Goal: Information Seeking & Learning: Learn about a topic

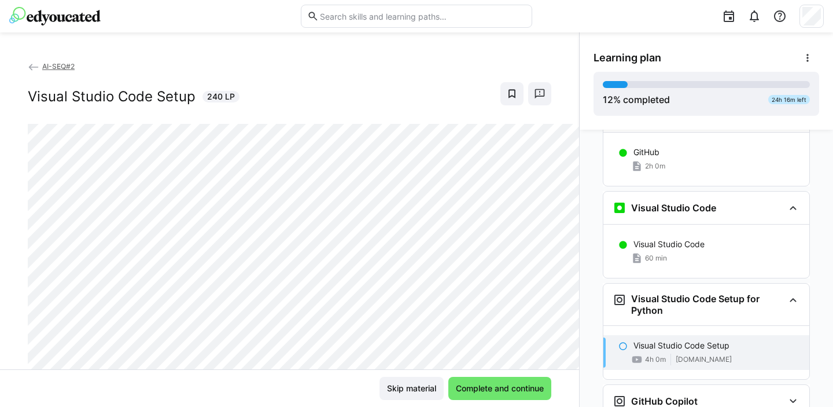
scroll to position [677, 0]
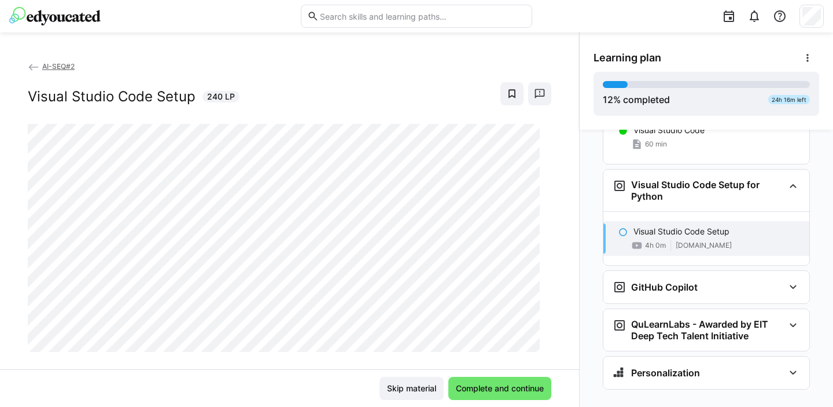
click at [553, 62] on div "AI-SEQ#2 Visual Studio Code Setup 240 LP" at bounding box center [289, 214] width 579 height 309
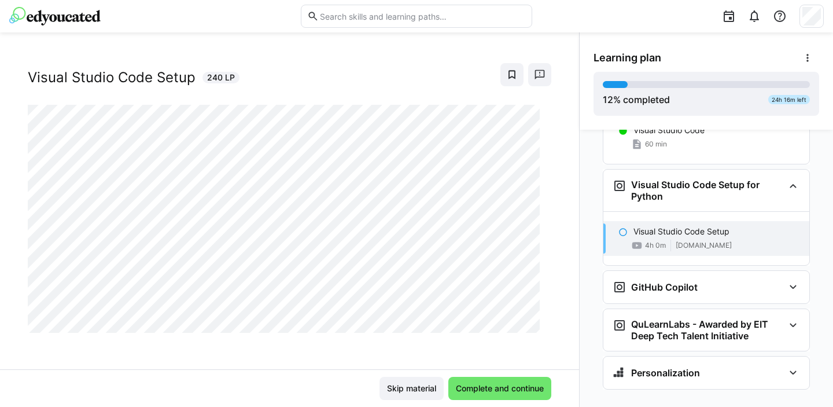
scroll to position [0, 0]
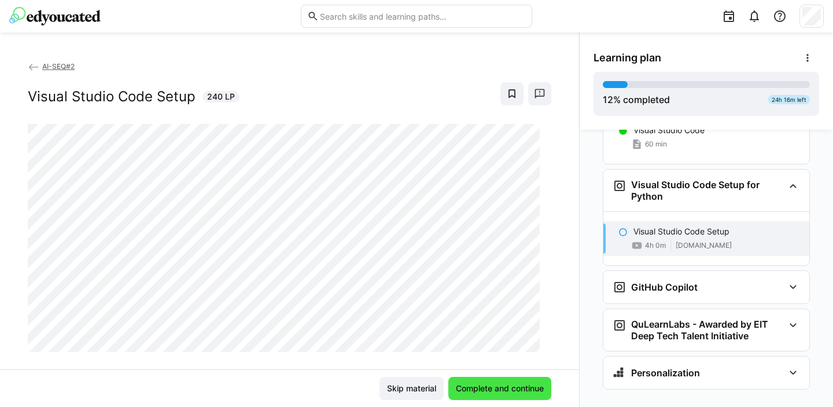
click at [505, 381] on span "Complete and continue" at bounding box center [500, 388] width 103 height 23
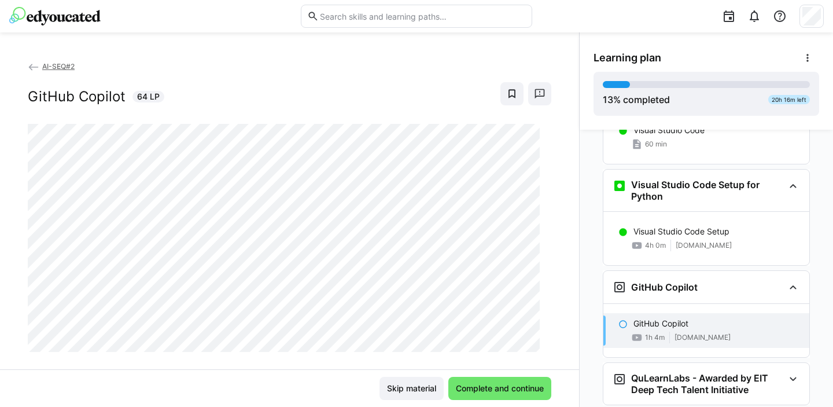
scroll to position [19, 0]
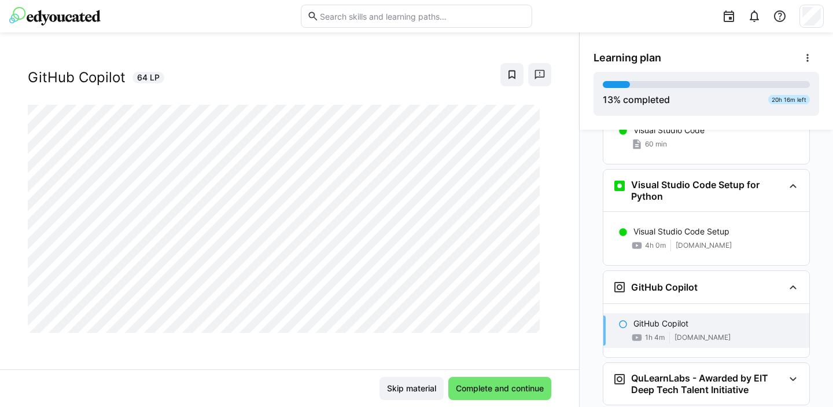
click at [337, 343] on div "AI-SEQ#2 GitHub Copilot 64 LP" at bounding box center [289, 214] width 579 height 309
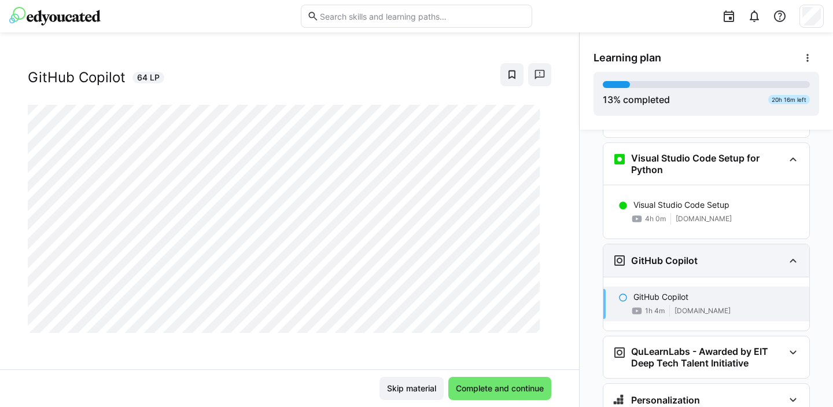
scroll to position [731, 0]
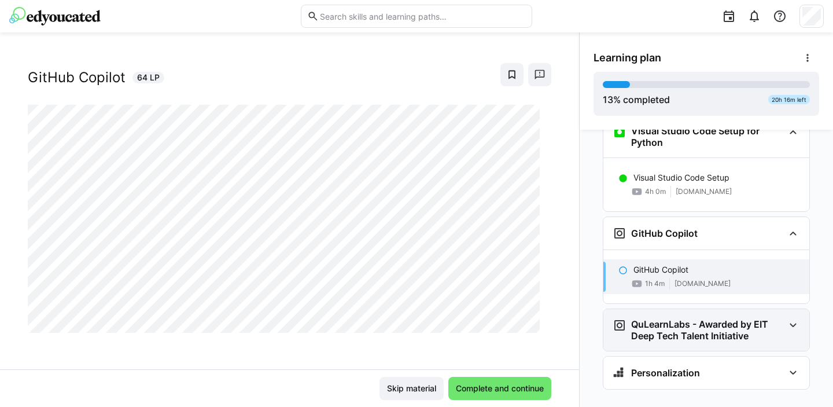
click at [788, 318] on eds-icon at bounding box center [794, 325] width 14 height 14
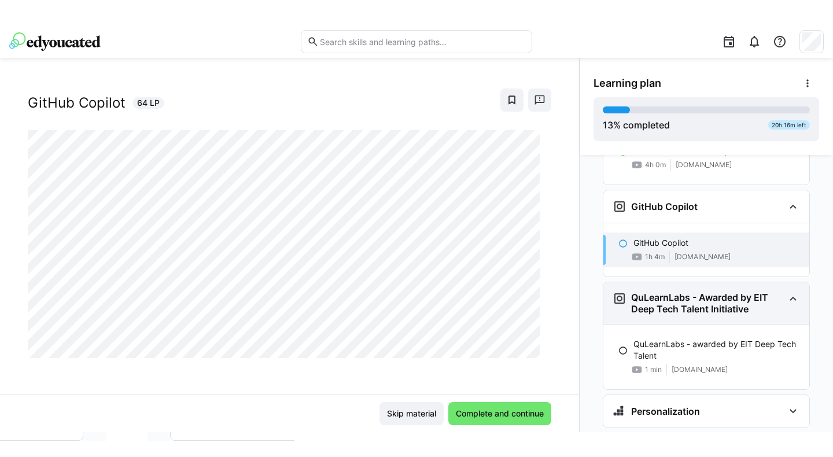
scroll to position [796, 0]
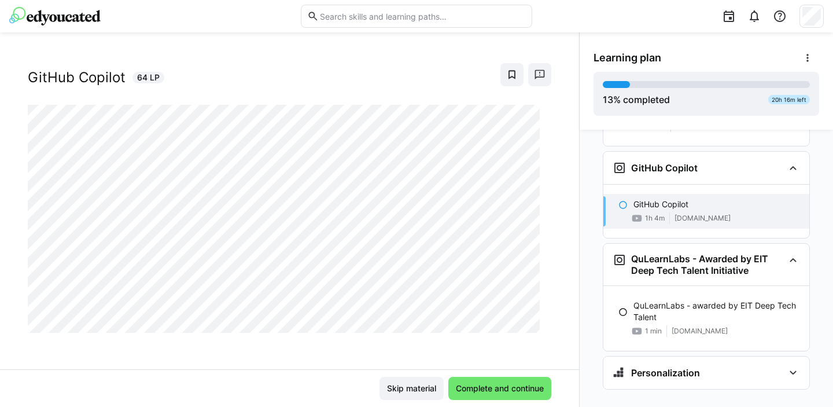
click at [560, 237] on div "AI-SEQ#2 GitHub Copilot 64 LP" at bounding box center [289, 214] width 579 height 309
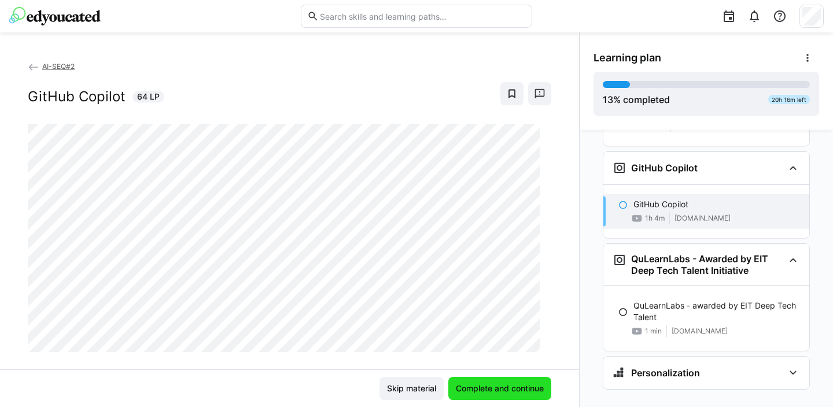
click at [508, 388] on span "Complete and continue" at bounding box center [499, 389] width 91 height 12
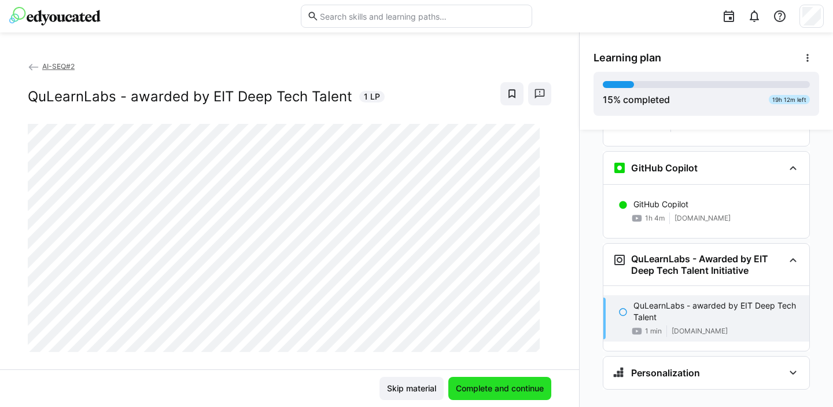
click at [504, 392] on span "Complete and continue" at bounding box center [499, 389] width 91 height 12
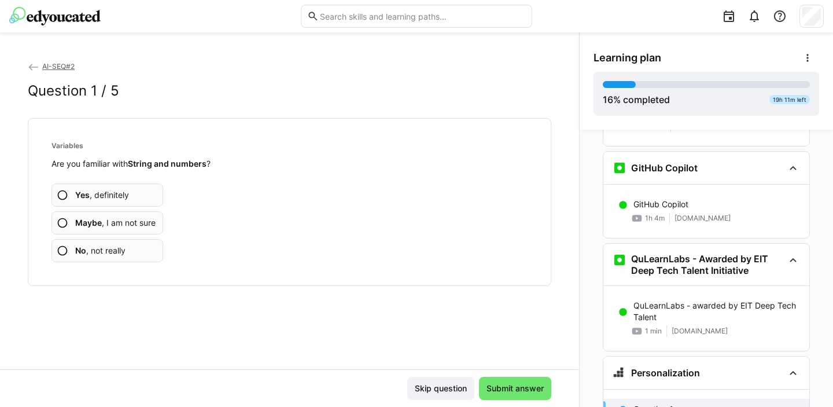
click at [103, 189] on span "Yes , definitely" at bounding box center [102, 195] width 54 height 12
click at [108, 189] on span "Yes , definitely" at bounding box center [102, 195] width 54 height 12
click at [130, 194] on app-assessment-question-radio "Yes , definitely" at bounding box center [108, 194] width 112 height 23
click at [131, 192] on app-assessment-question-radio "Yes , definitely" at bounding box center [108, 194] width 112 height 23
click at [132, 196] on app-assessment-question-radio "Yes , definitely" at bounding box center [108, 194] width 112 height 23
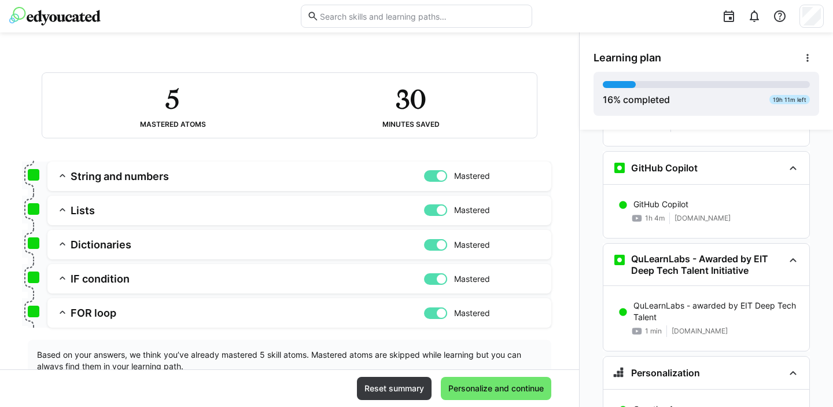
scroll to position [100, 0]
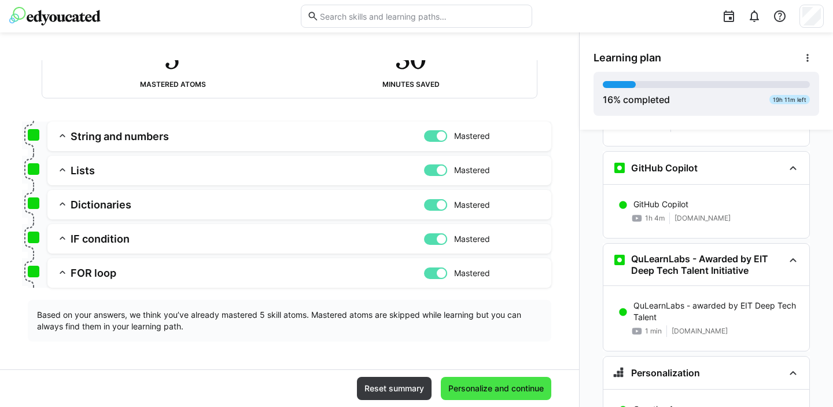
click at [497, 385] on span "Personalize and continue" at bounding box center [496, 389] width 99 height 12
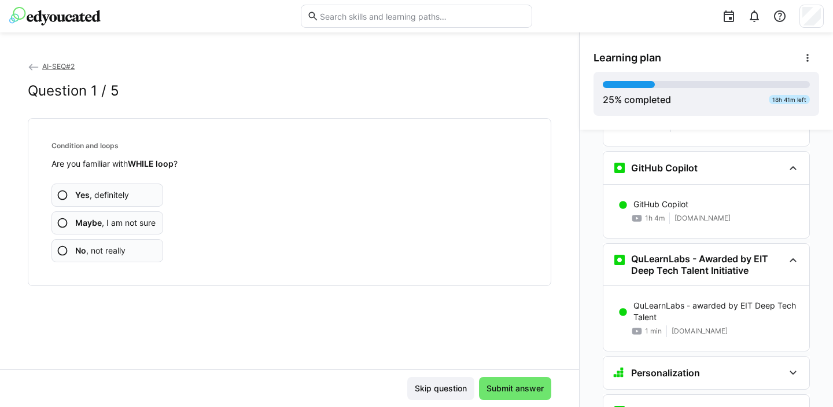
scroll to position [1170, 0]
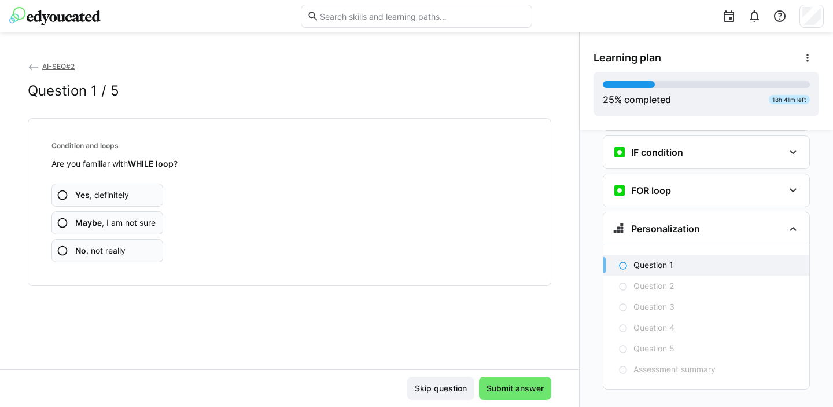
click at [142, 193] on app-assessment-question-radio "Yes , definitely" at bounding box center [108, 194] width 112 height 23
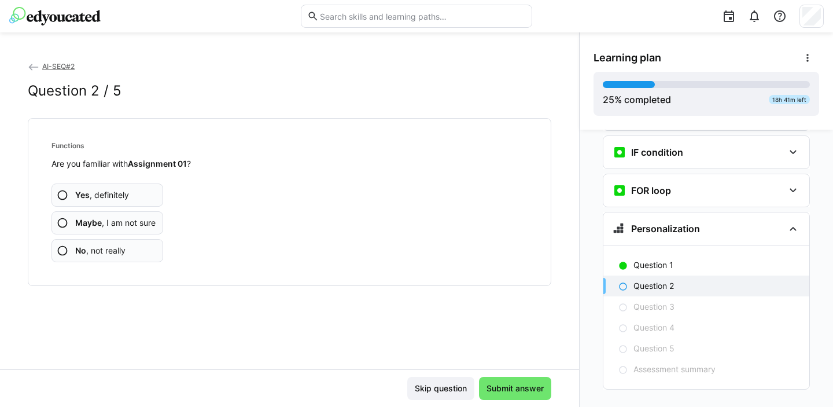
click at [116, 248] on span "No , not really" at bounding box center [100, 251] width 50 height 12
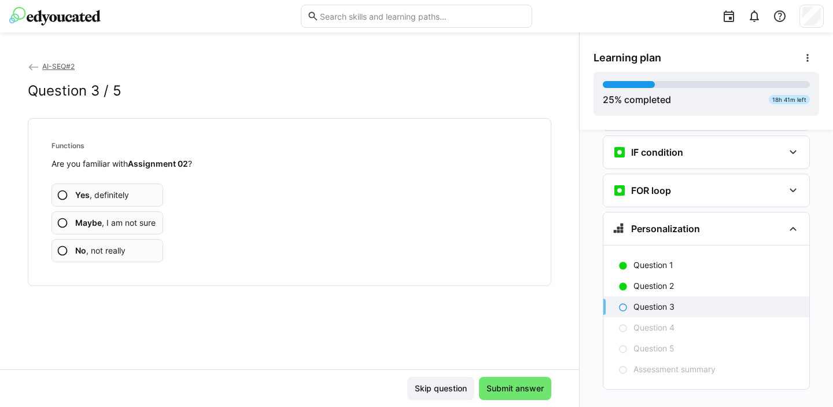
click at [118, 254] on span "No , not really" at bounding box center [100, 251] width 50 height 12
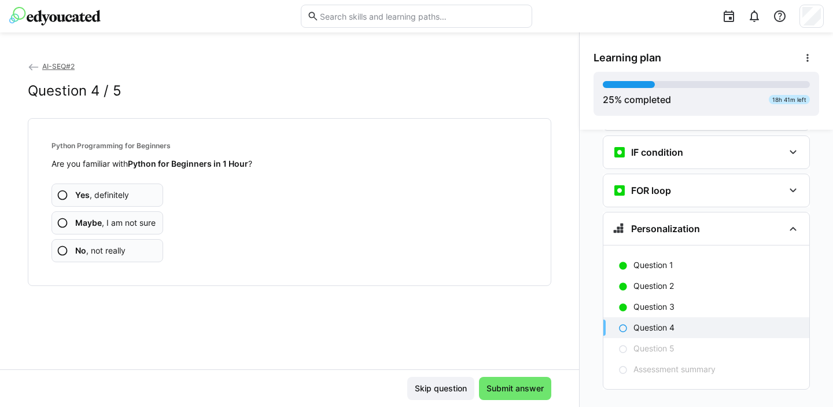
click at [109, 248] on span "No , not really" at bounding box center [100, 251] width 50 height 12
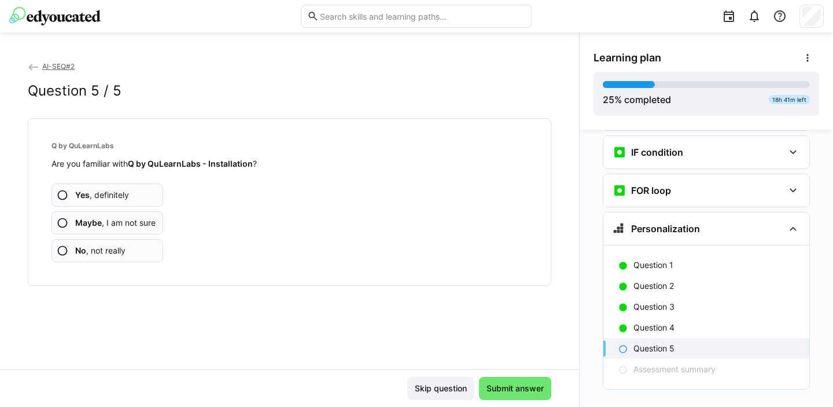
click at [122, 249] on span "No , not really" at bounding box center [100, 251] width 50 height 12
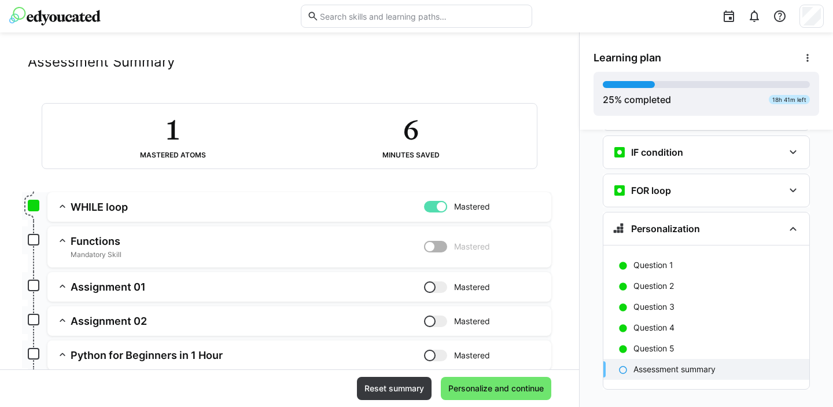
scroll to position [42, 0]
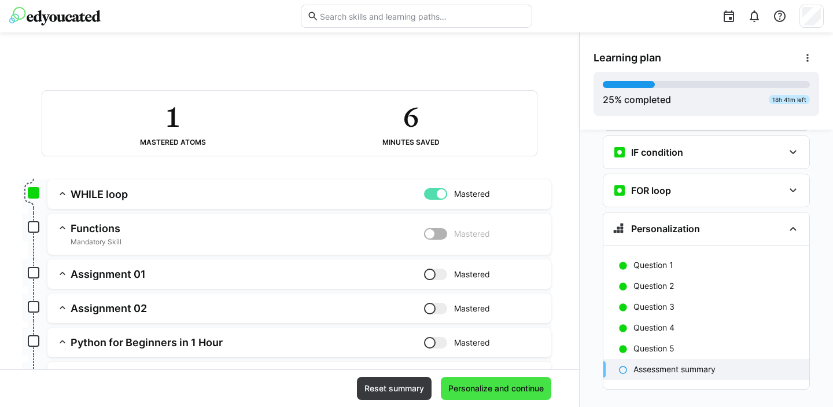
click at [475, 387] on span "Personalize and continue" at bounding box center [496, 389] width 99 height 12
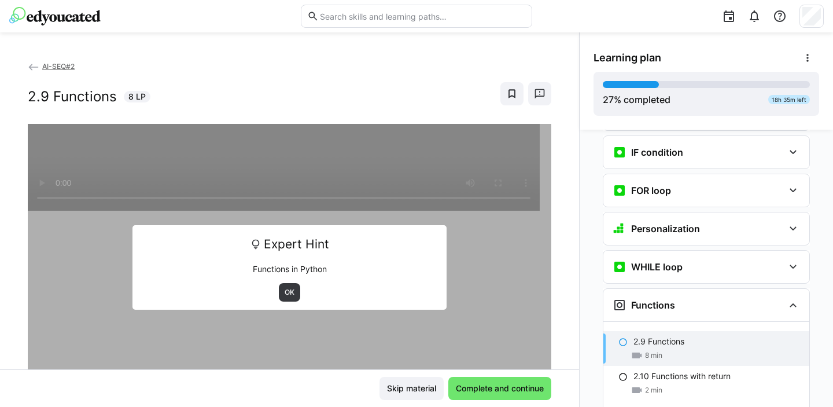
scroll to position [1313, 0]
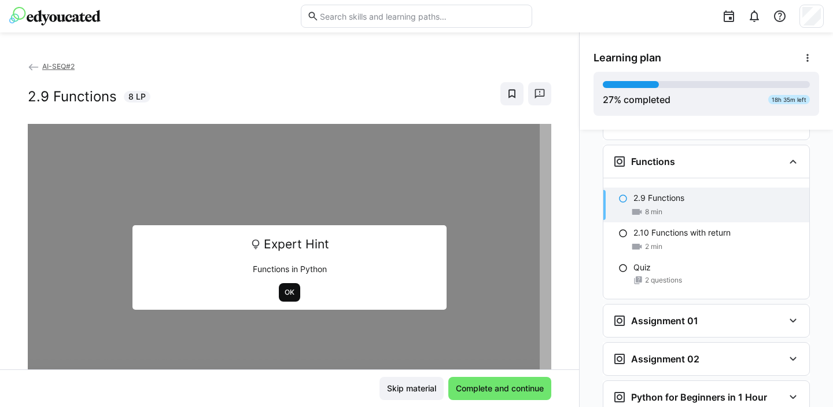
click at [284, 290] on span "OK" at bounding box center [290, 292] width 12 height 9
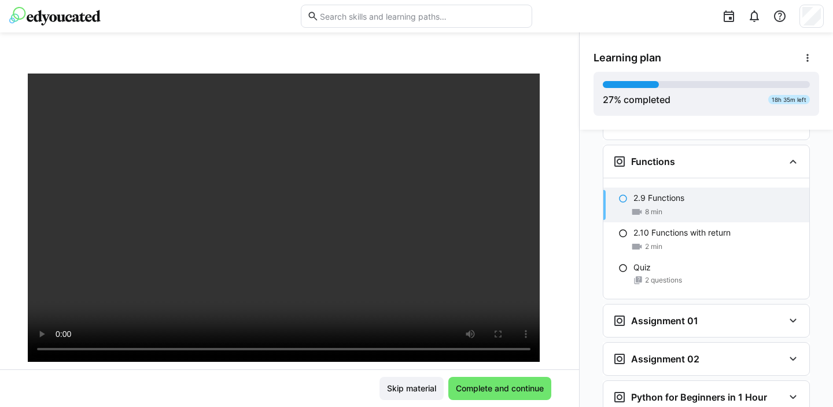
scroll to position [50, 0]
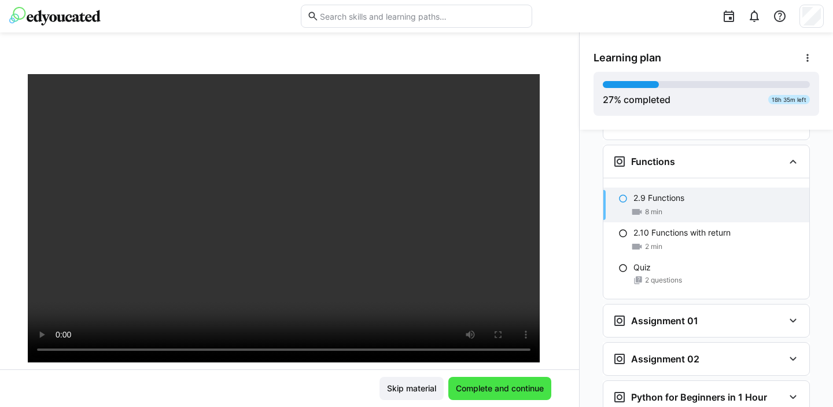
click at [487, 384] on span "Complete and continue" at bounding box center [499, 389] width 91 height 12
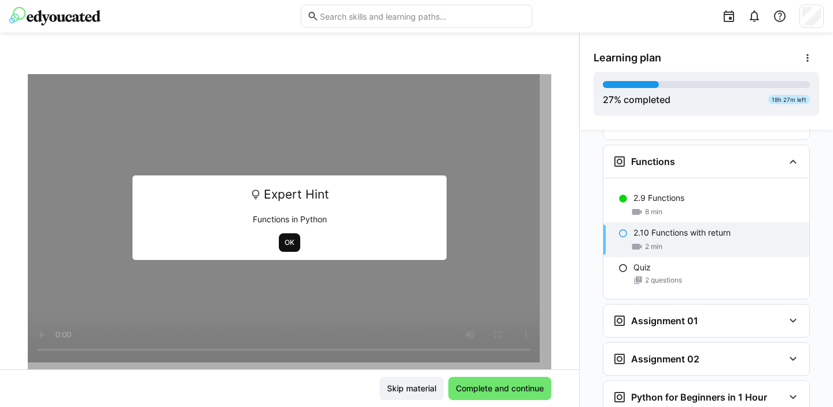
click at [285, 244] on span "OK" at bounding box center [290, 242] width 12 height 9
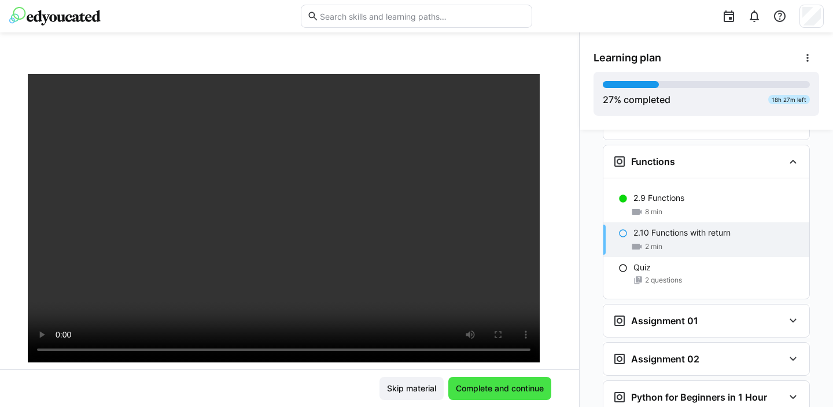
click at [501, 388] on span "Complete and continue" at bounding box center [499, 389] width 91 height 12
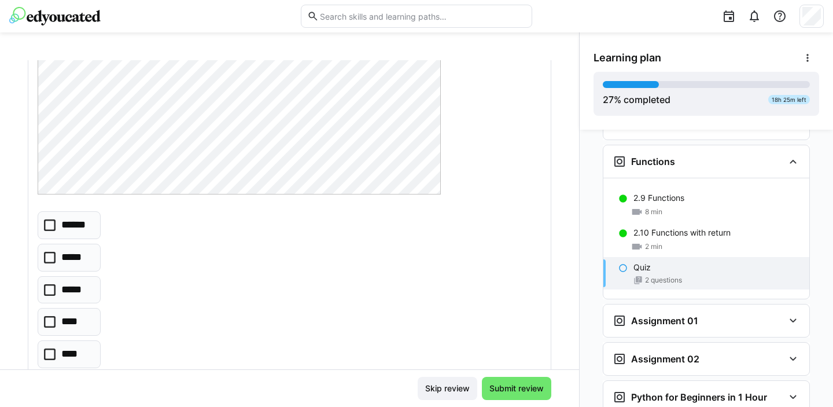
scroll to position [215, 0]
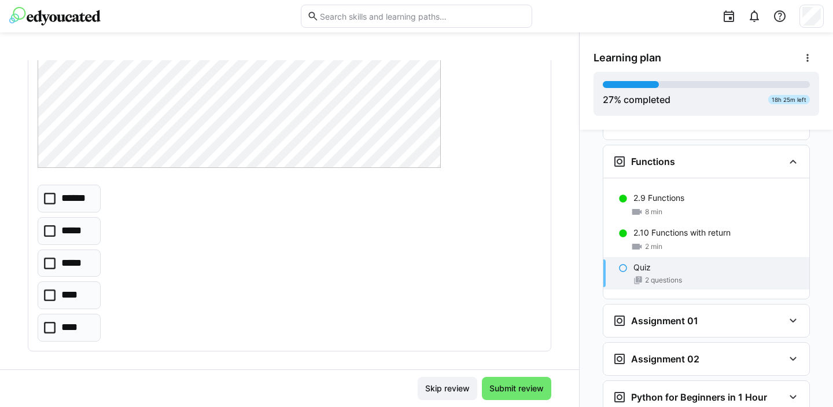
click at [87, 201] on p "******" at bounding box center [76, 198] width 31 height 15
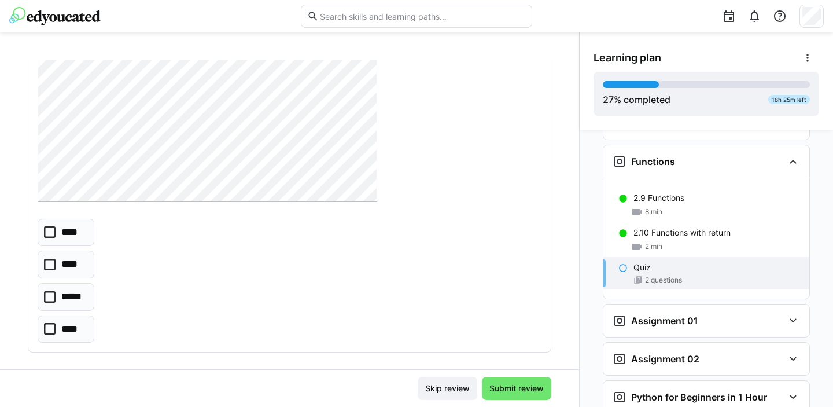
scroll to position [649, 0]
click at [75, 228] on p "****" at bounding box center [70, 229] width 19 height 15
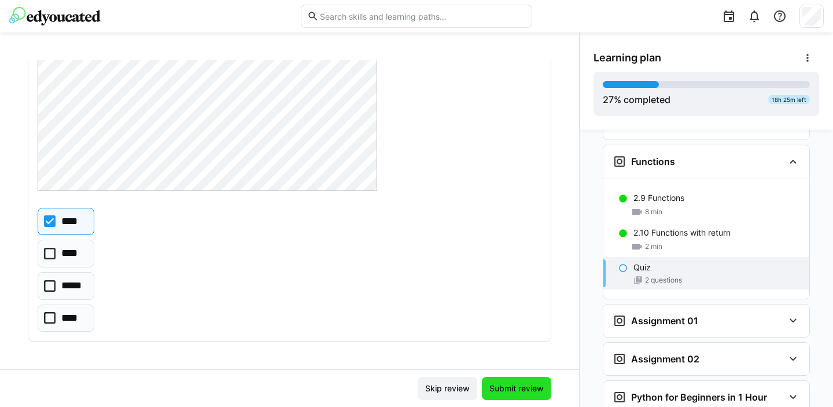
click at [511, 388] on span "Submit review" at bounding box center [517, 389] width 58 height 12
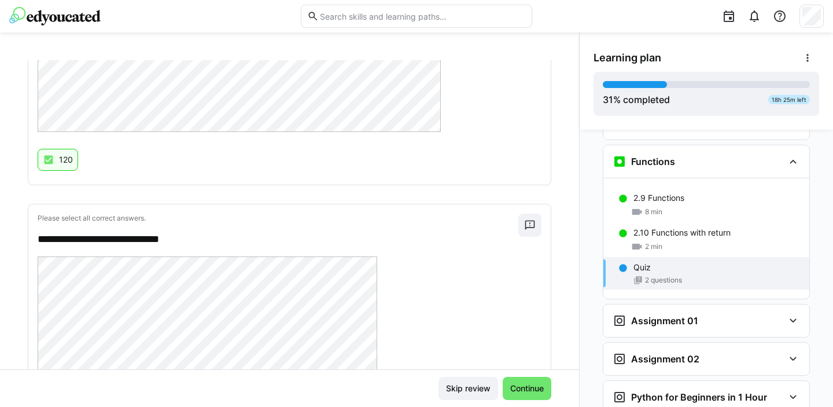
scroll to position [550, 0]
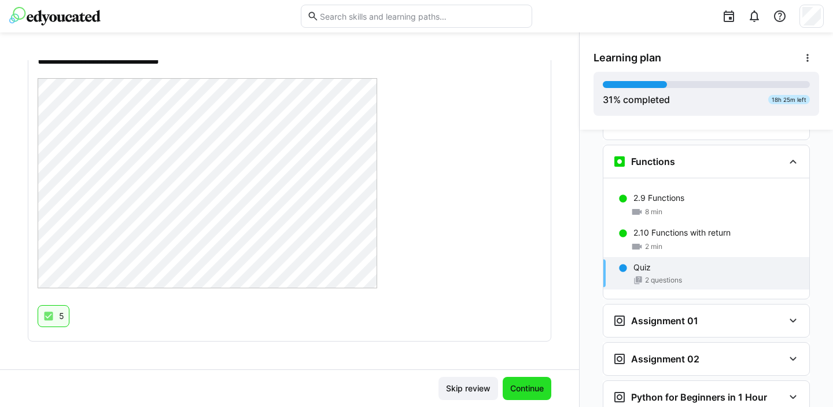
click at [528, 386] on span "Continue" at bounding box center [527, 389] width 37 height 12
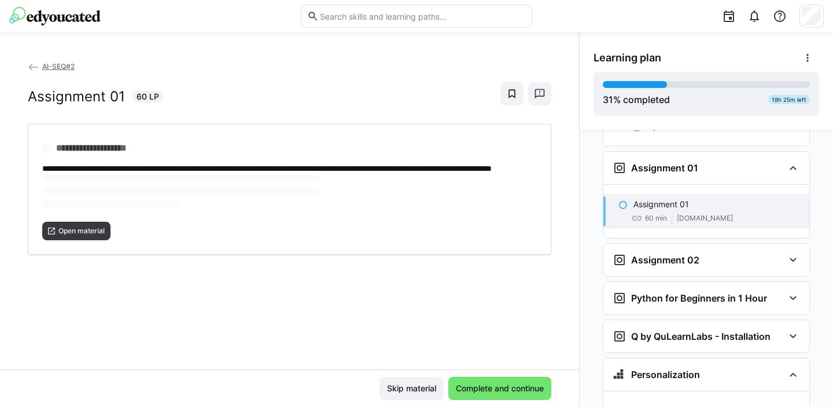
scroll to position [1469, 0]
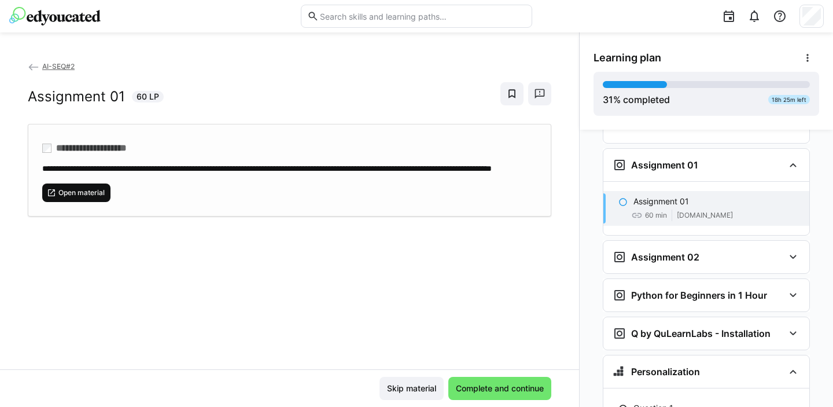
click at [91, 197] on span "Open material" at bounding box center [81, 192] width 49 height 9
